Goal: Transaction & Acquisition: Purchase product/service

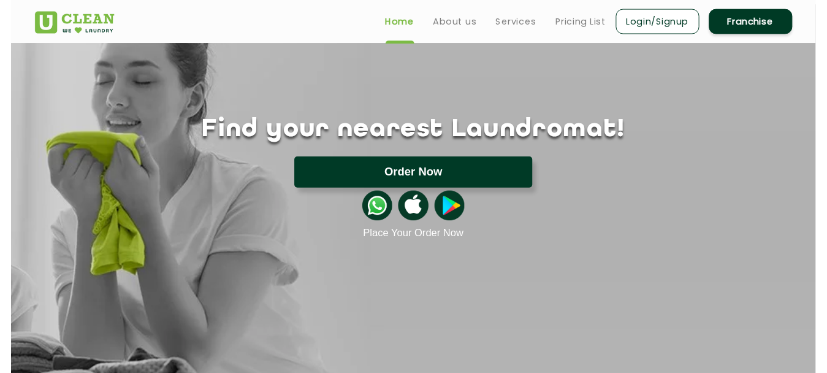
scroll to position [61, 0]
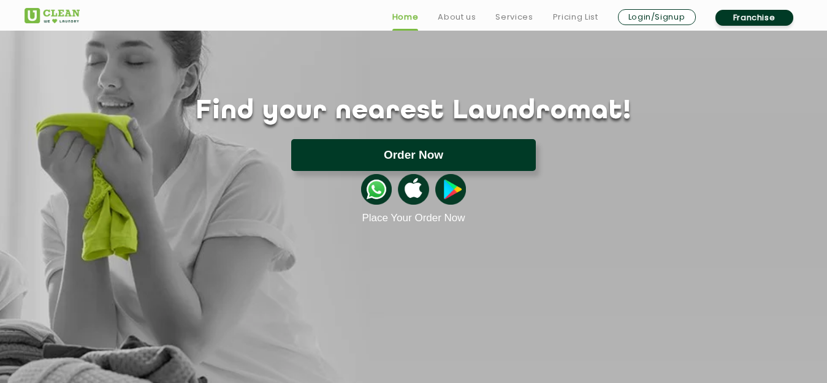
click at [407, 156] on button "Order Now" at bounding box center [413, 155] width 245 height 32
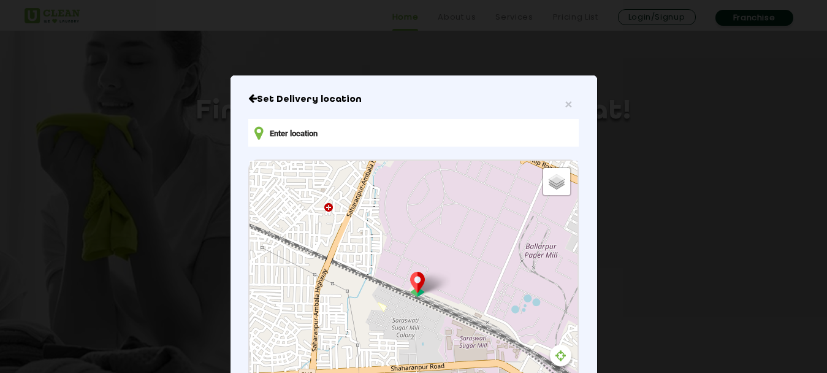
click at [392, 133] on input "text" at bounding box center [413, 133] width 330 height 28
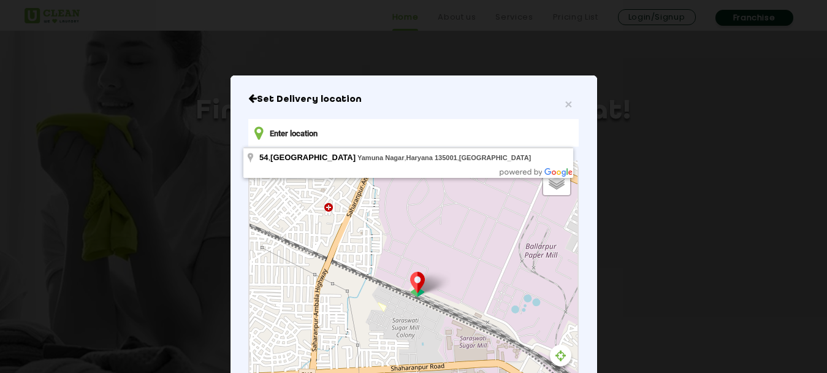
click at [392, 133] on input "text" at bounding box center [413, 133] width 330 height 28
click at [393, 132] on input "text" at bounding box center [413, 133] width 330 height 28
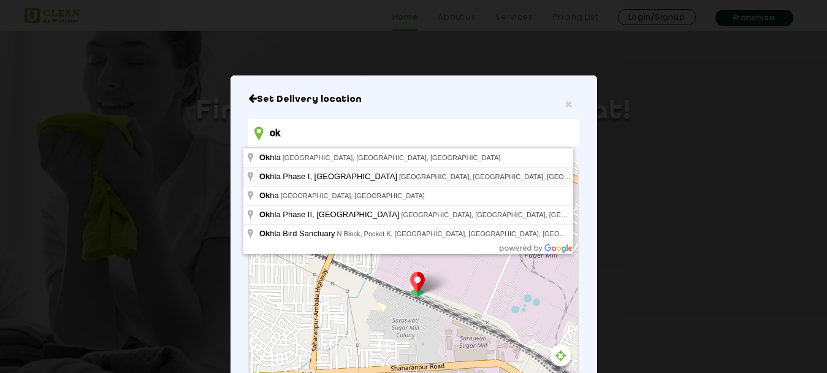
type input "ok"
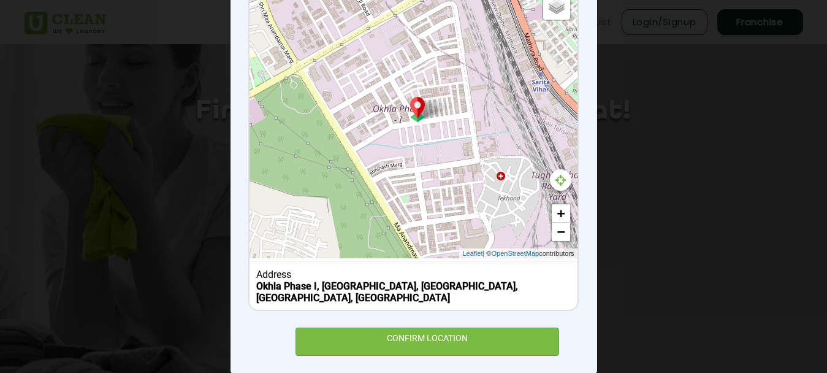
scroll to position [185, 0]
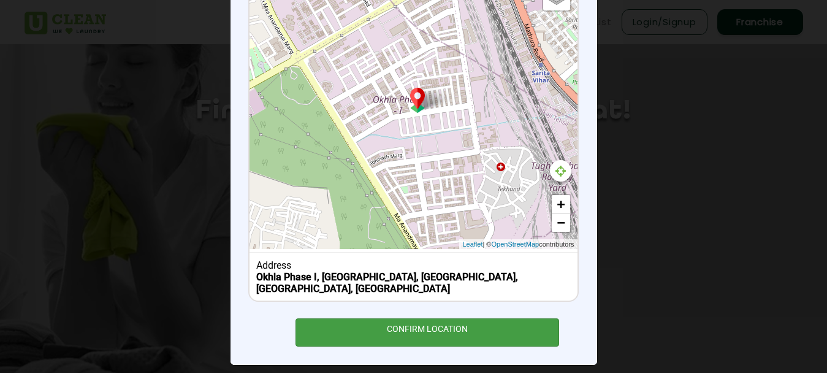
click at [437, 320] on div "CONFIRM LOCATION" at bounding box center [428, 332] width 264 height 28
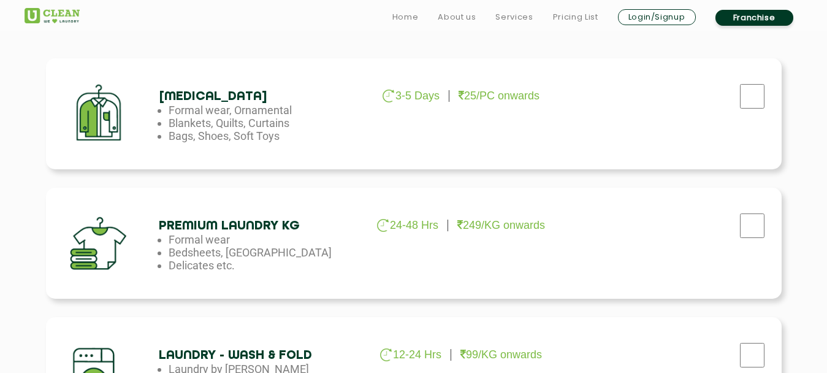
scroll to position [429, 0]
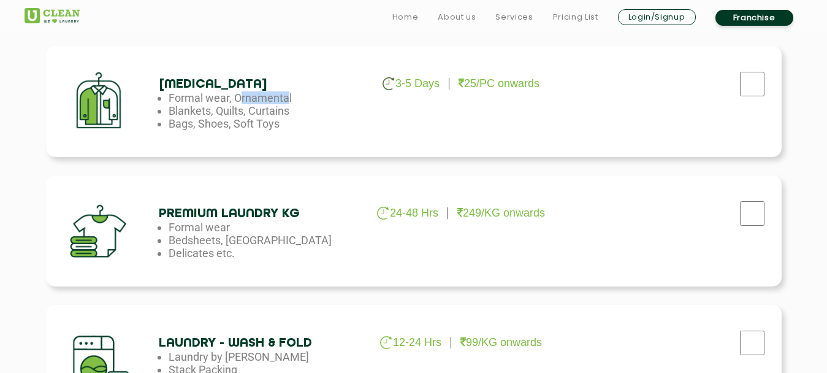
drag, startPoint x: 234, startPoint y: 99, endPoint x: 286, endPoint y: 97, distance: 51.5
click at [286, 97] on li "Formal wear, Ornamental" at bounding box center [268, 97] width 199 height 13
click at [297, 97] on li "Formal wear, Ornamental" at bounding box center [268, 97] width 199 height 13
copy li "Ornamental"
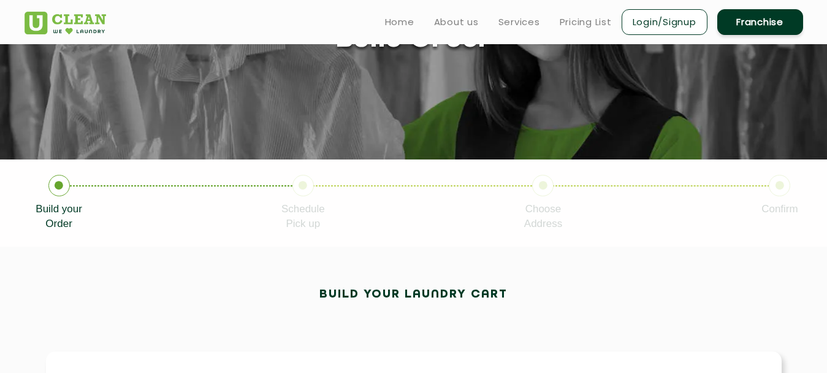
scroll to position [0, 0]
